Goal: Find specific page/section: Find specific page/section

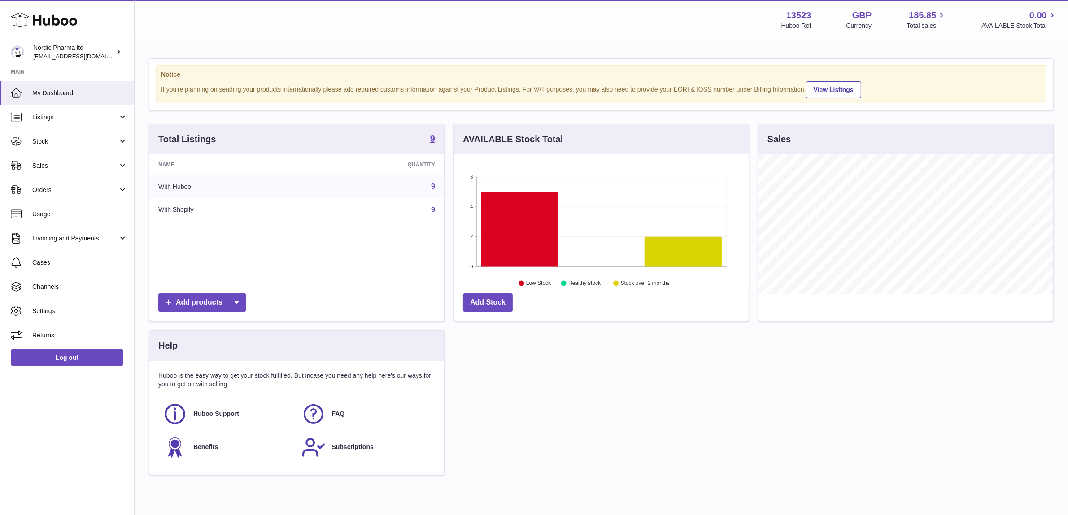
scroll to position [140, 295]
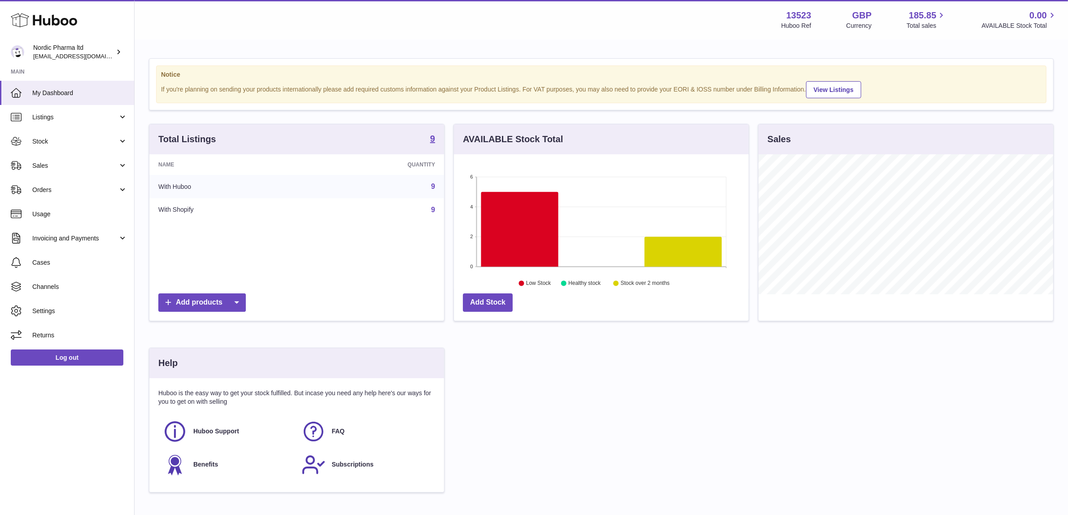
click at [589, 384] on div "Total Listings 9 Name Quantity With Huboo 9 With Shopify 9 Add products AVAILAB…" at bounding box center [601, 312] width 914 height 377
click at [104, 164] on span "Sales" at bounding box center [75, 166] width 86 height 9
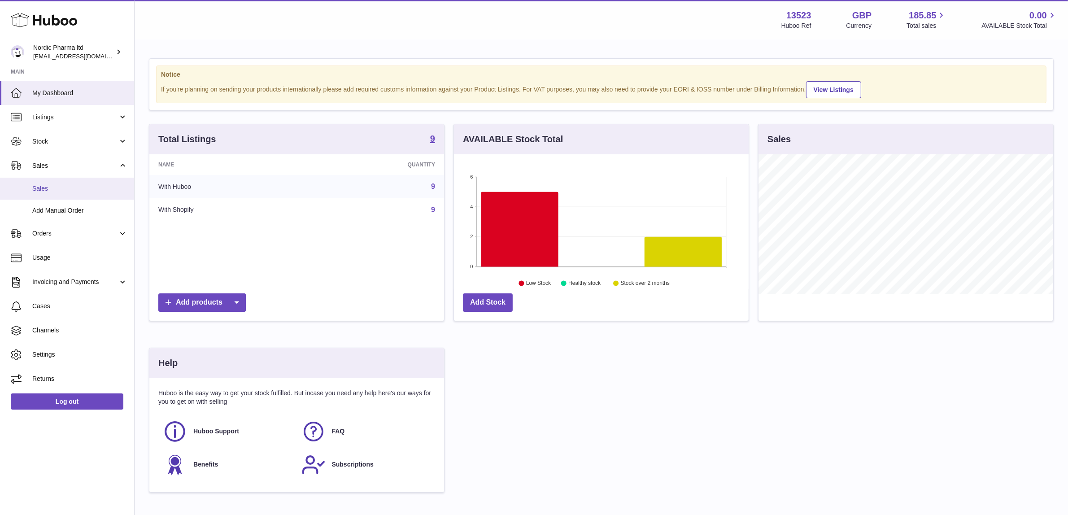
click at [74, 189] on span "Sales" at bounding box center [79, 188] width 95 height 9
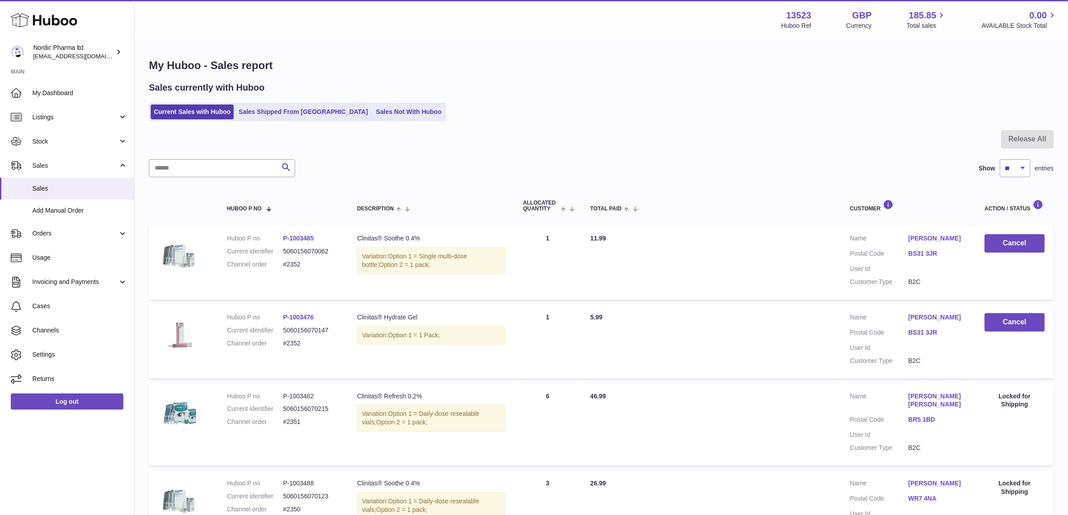
click at [382, 101] on div "Sales currently with Huboo Current Sales with Huboo Sales Shipped From [GEOGRAP…" at bounding box center [601, 101] width 905 height 39
click at [373, 112] on link "Sales Not With Huboo" at bounding box center [409, 112] width 72 height 15
